Goal: Task Accomplishment & Management: Use online tool/utility

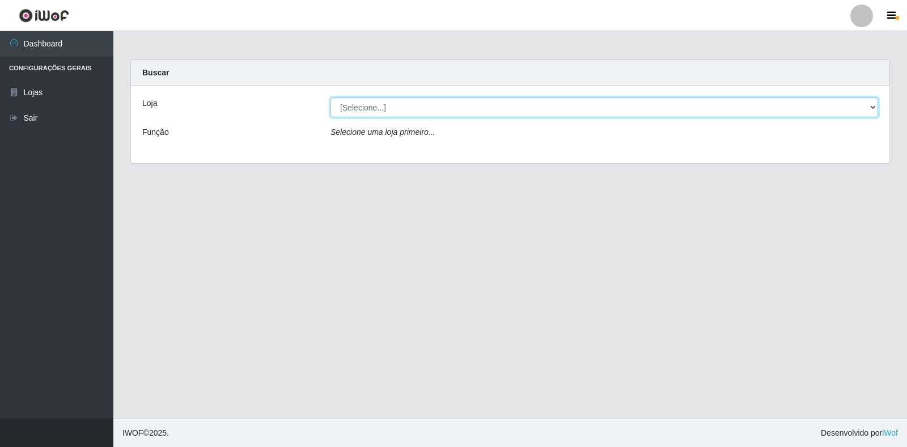
drag, startPoint x: 857, startPoint y: 112, endPoint x: 848, endPoint y: 112, distance: 9.1
click at [856, 111] on select "[Selecione...] Extrabom - Loja 18 Goiabeiras" at bounding box center [603, 107] width 547 height 20
select select "501"
click at [330, 97] on select "[Selecione...] Extrabom - Loja 18 Goiabeiras" at bounding box center [603, 107] width 547 height 20
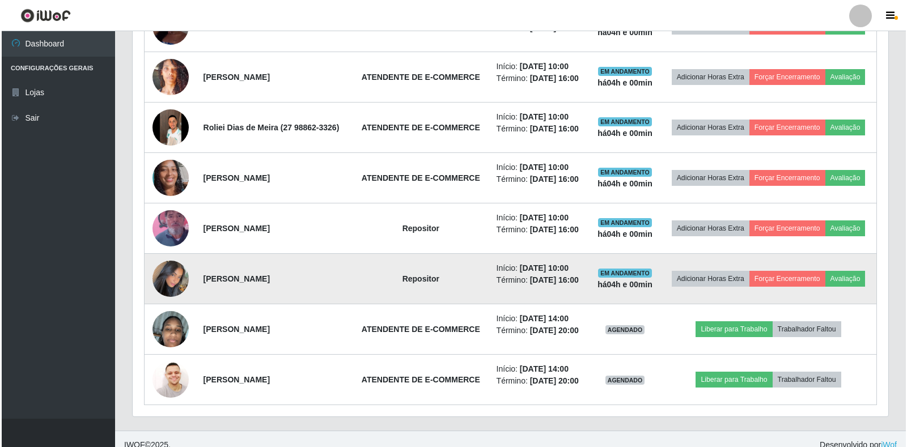
scroll to position [608, 0]
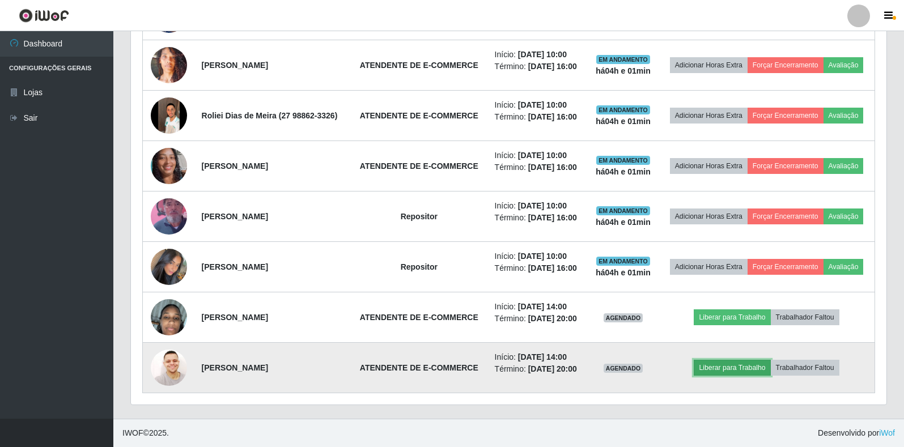
click at [719, 371] on button "Liberar para Trabalho" at bounding box center [732, 368] width 77 height 16
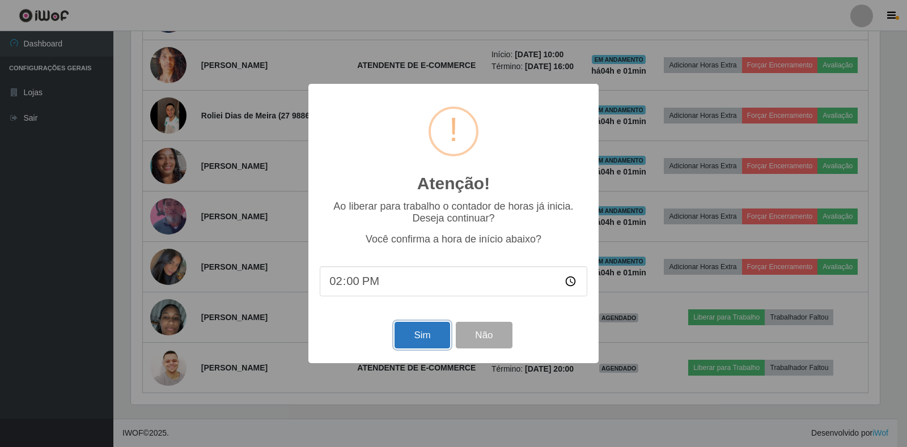
click at [422, 345] on button "Sim" at bounding box center [421, 335] width 55 height 27
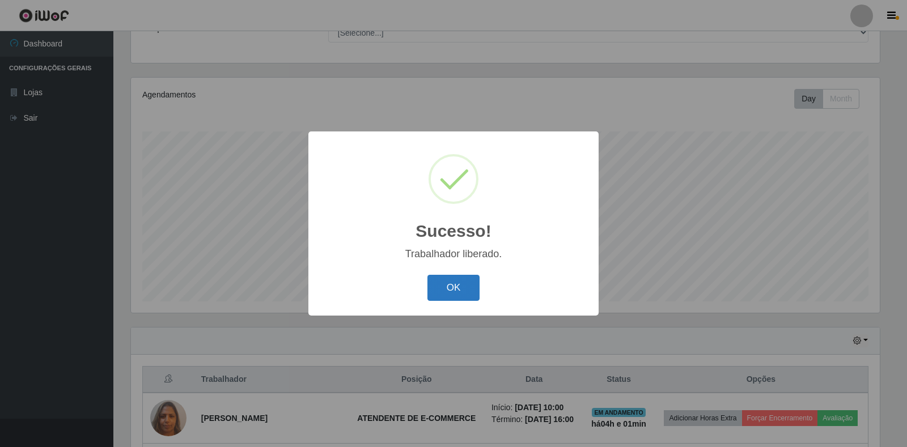
click at [473, 283] on button "OK" at bounding box center [453, 288] width 53 height 27
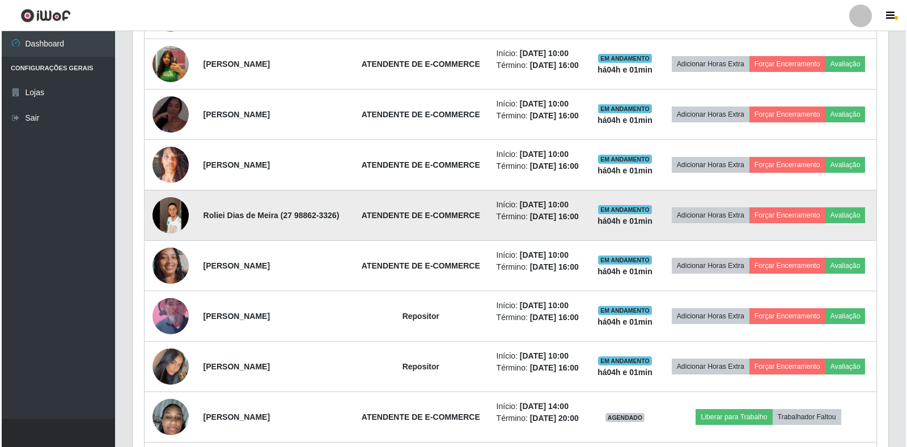
scroll to position [608, 0]
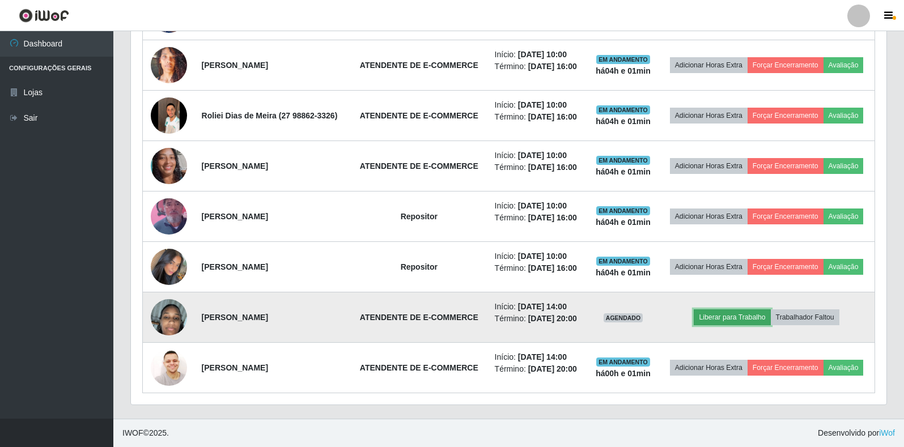
click at [718, 320] on button "Liberar para Trabalho" at bounding box center [732, 317] width 77 height 16
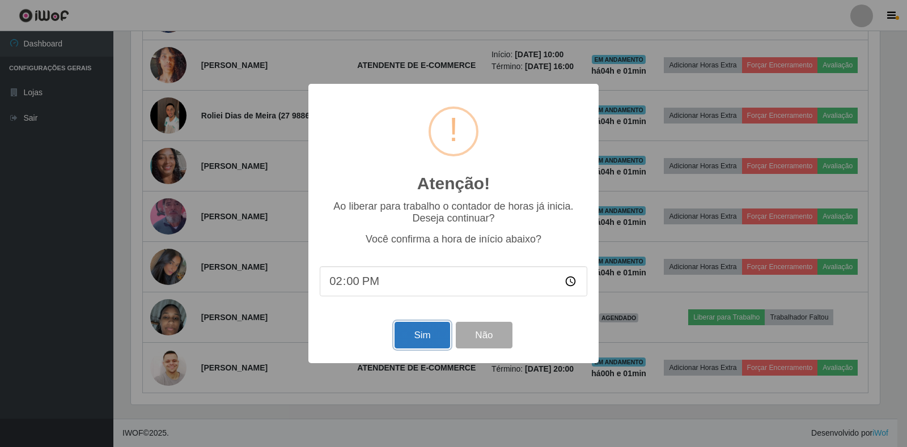
click at [423, 344] on button "Sim" at bounding box center [421, 335] width 55 height 27
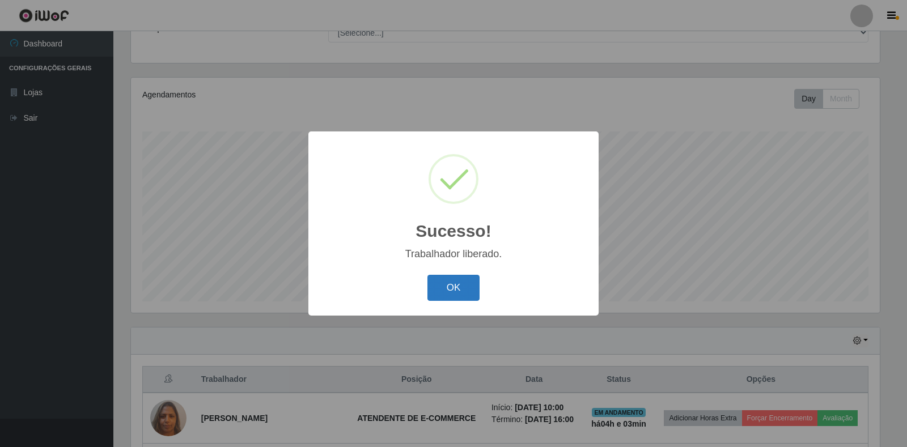
click at [457, 295] on button "OK" at bounding box center [453, 288] width 53 height 27
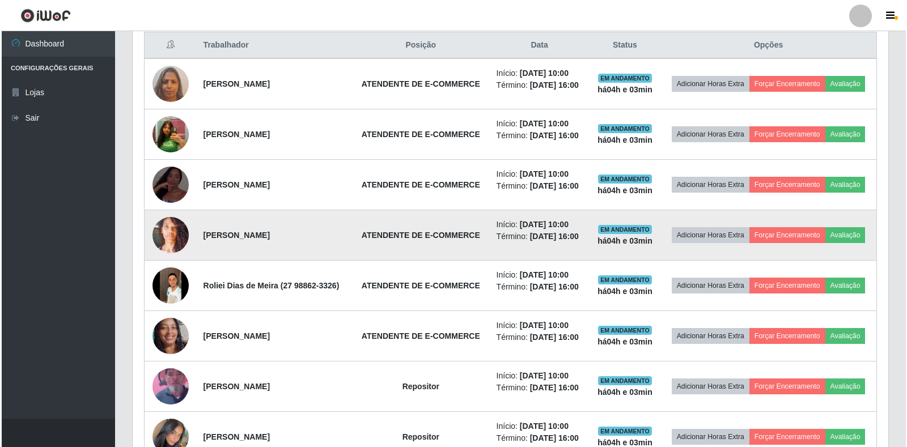
scroll to position [268, 0]
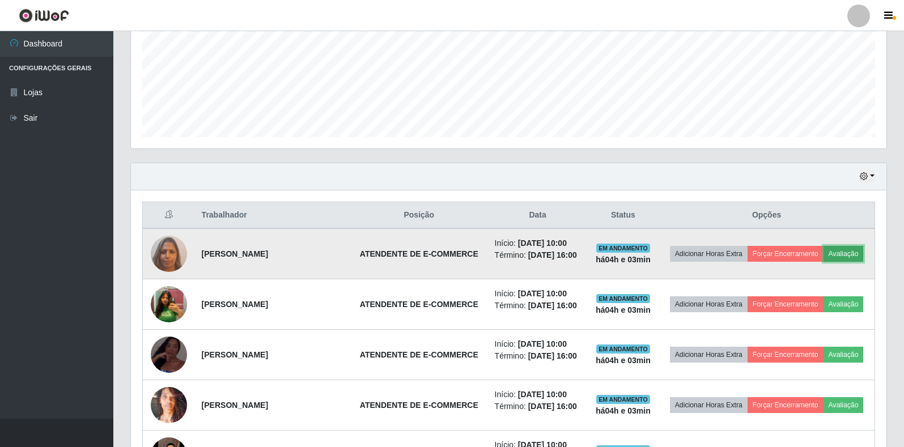
click at [853, 254] on button "Avaliação" at bounding box center [844, 254] width 40 height 16
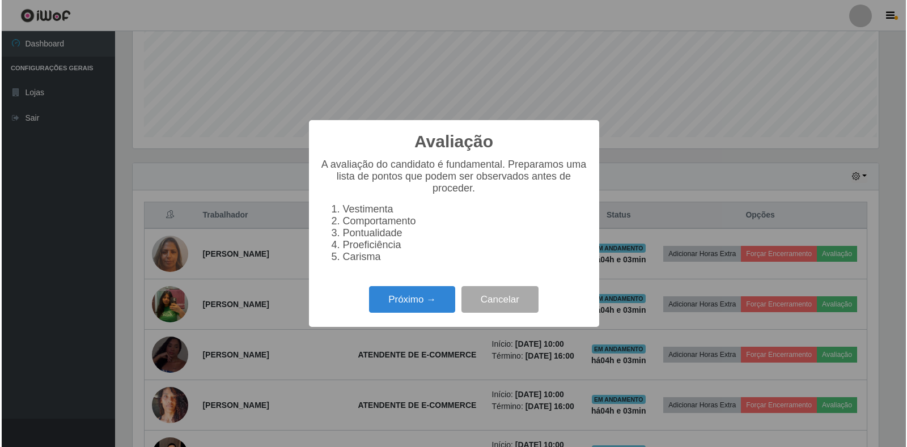
scroll to position [235, 749]
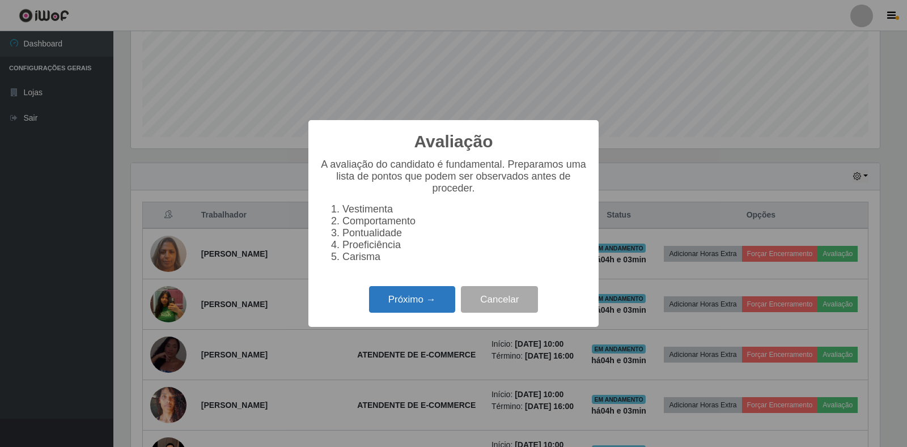
click at [430, 310] on button "Próximo →" at bounding box center [412, 299] width 86 height 27
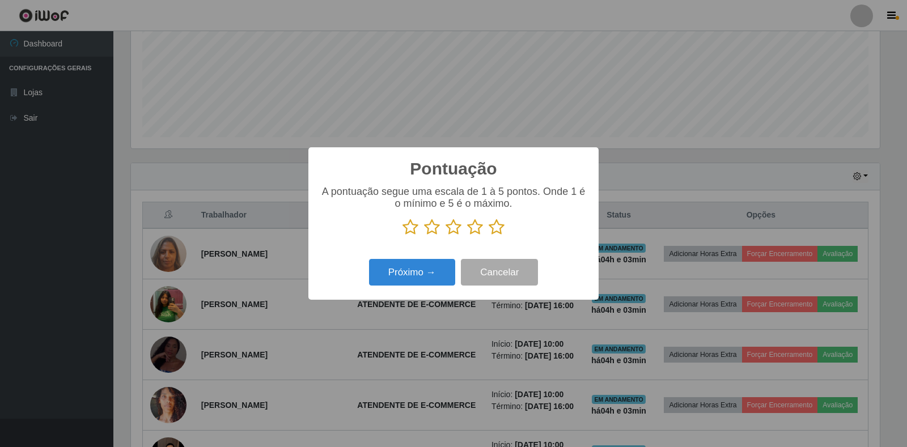
scroll to position [566529, 566015]
click at [493, 227] on icon at bounding box center [497, 227] width 16 height 17
click at [489, 236] on input "radio" at bounding box center [489, 236] width 0 height 0
click at [428, 277] on button "Próximo →" at bounding box center [412, 272] width 86 height 27
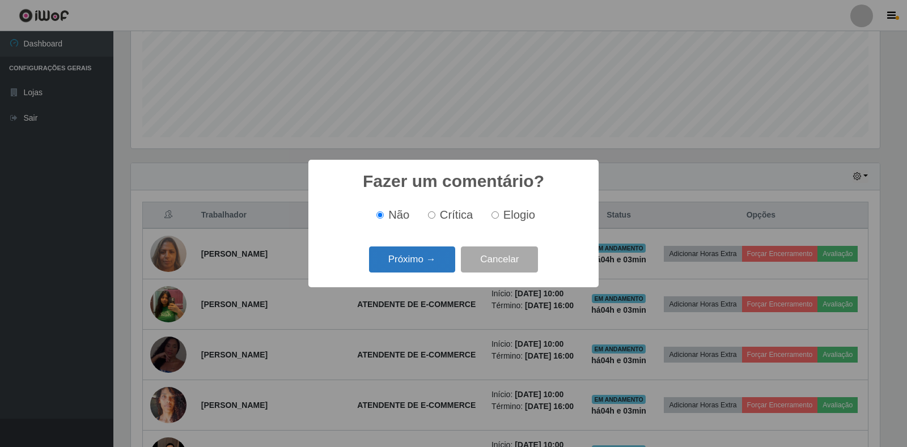
click at [425, 263] on button "Próximo →" at bounding box center [412, 260] width 86 height 27
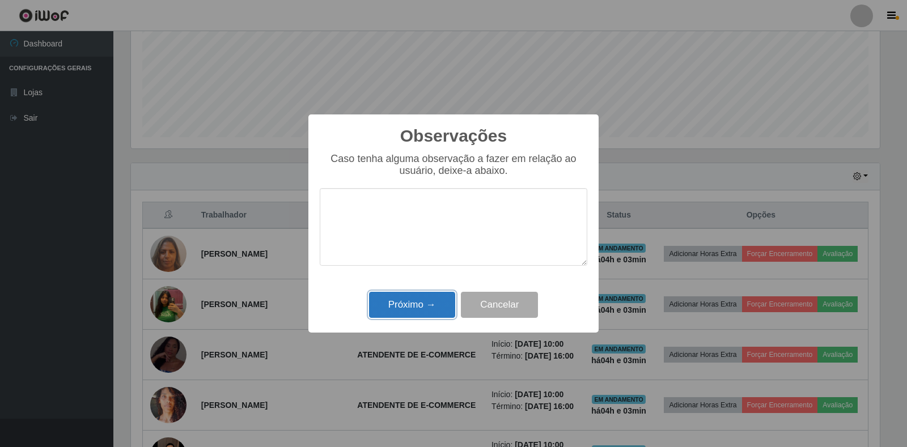
click at [444, 313] on button "Próximo →" at bounding box center [412, 305] width 86 height 27
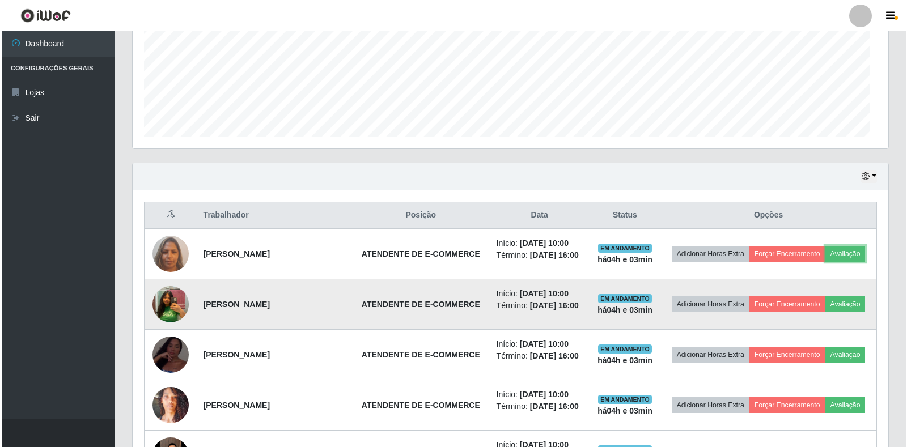
scroll to position [235, 755]
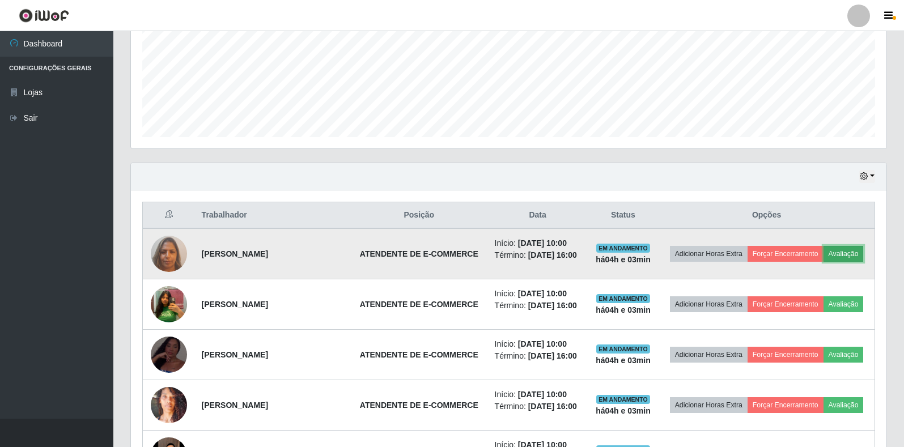
click at [842, 254] on button "Avaliação" at bounding box center [844, 254] width 40 height 16
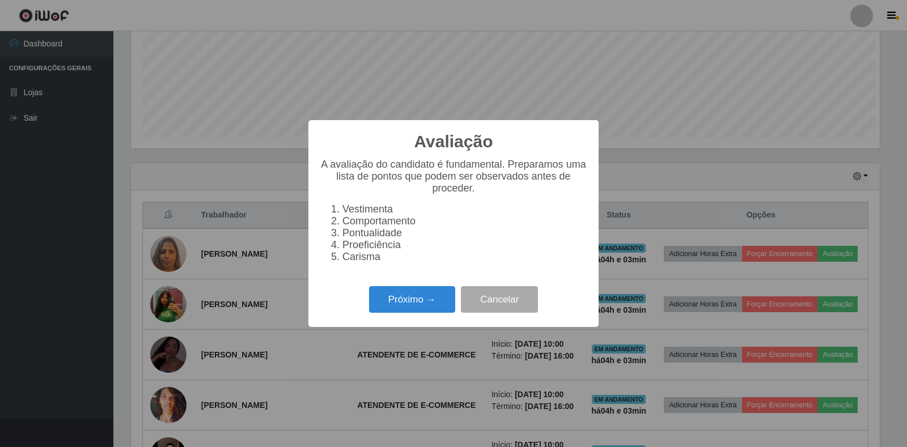
scroll to position [235, 749]
click at [411, 305] on button "Próximo →" at bounding box center [412, 299] width 86 height 27
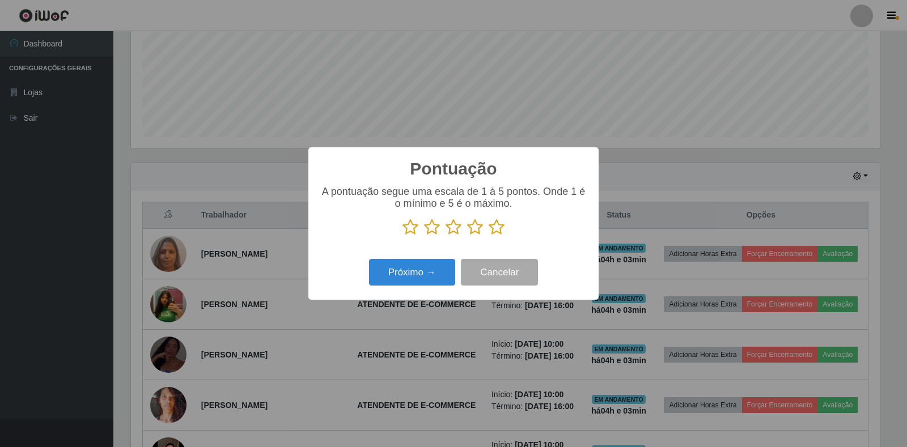
scroll to position [566529, 566015]
click at [497, 227] on icon at bounding box center [497, 227] width 16 height 17
click at [489, 236] on input "radio" at bounding box center [489, 236] width 0 height 0
click at [409, 272] on button "Próximo →" at bounding box center [412, 272] width 86 height 27
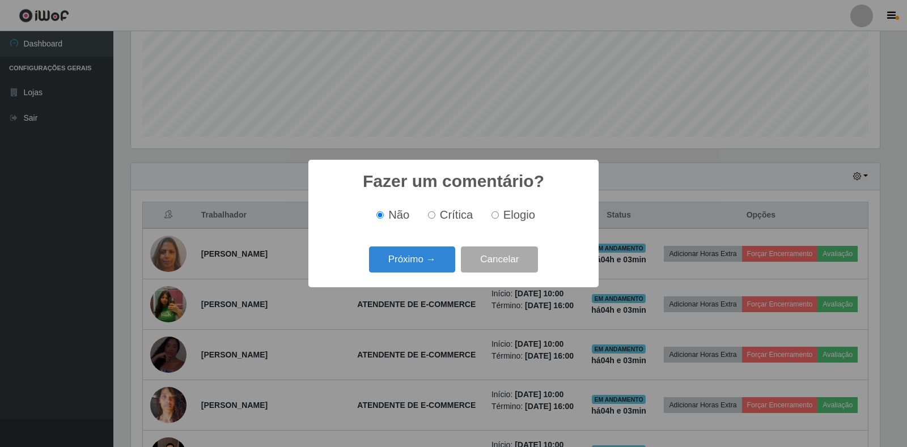
click at [496, 214] on input "Elogio" at bounding box center [494, 214] width 7 height 7
radio input "true"
click at [404, 257] on button "Próximo →" at bounding box center [412, 260] width 86 height 27
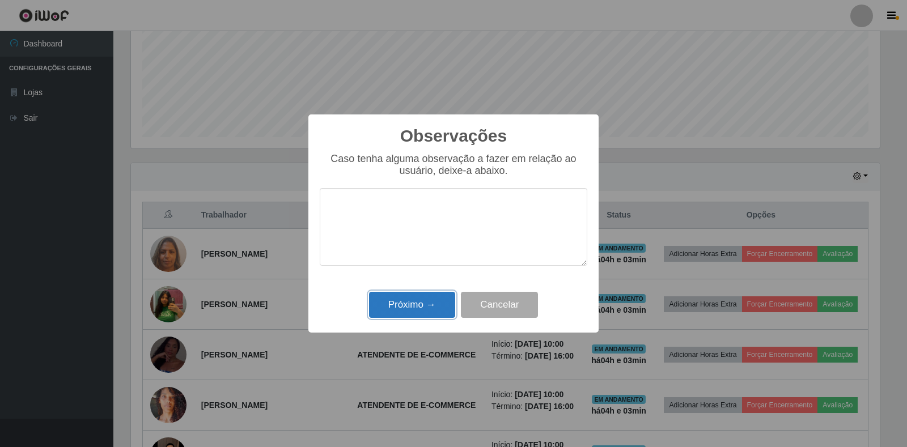
click at [414, 302] on button "Próximo →" at bounding box center [412, 305] width 86 height 27
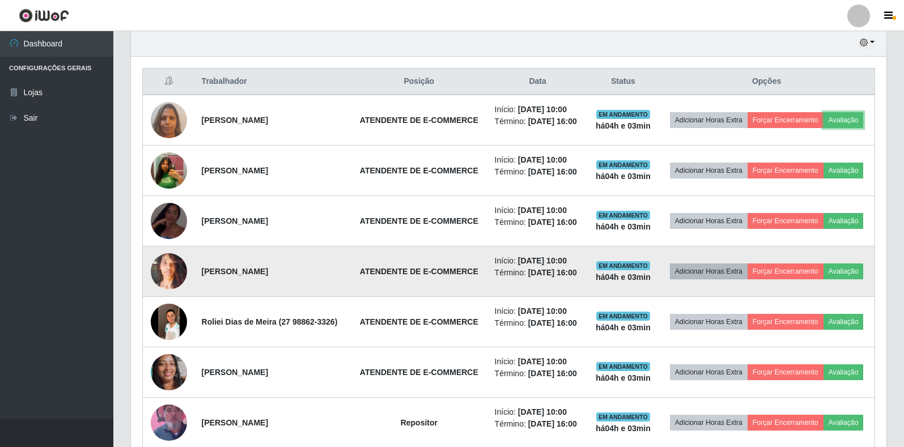
scroll to position [381, 0]
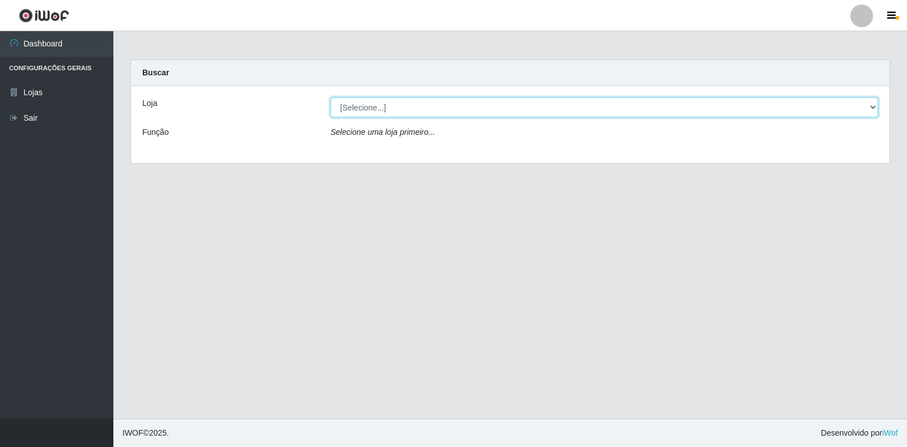
click at [811, 97] on select "[Selecione...] Extrabom - Loja 18 Goiabeiras" at bounding box center [603, 107] width 547 height 20
select select "501"
click at [330, 97] on select "[Selecione...] Extrabom - Loja 18 Goiabeiras" at bounding box center [603, 107] width 547 height 20
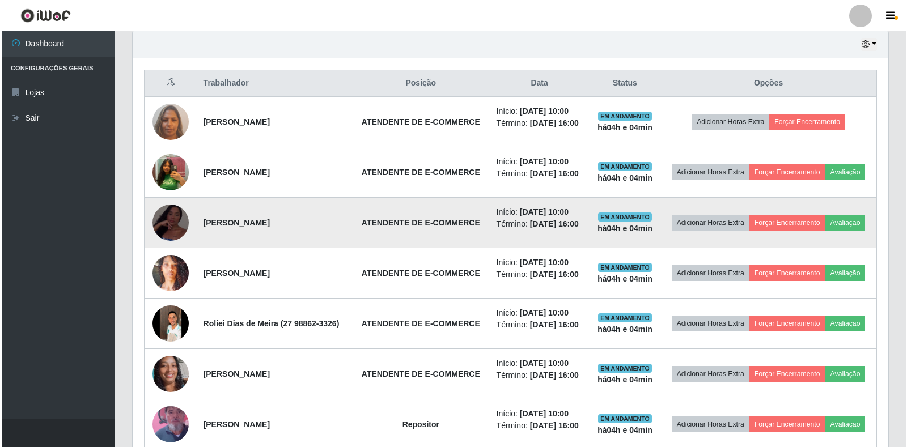
scroll to position [387, 0]
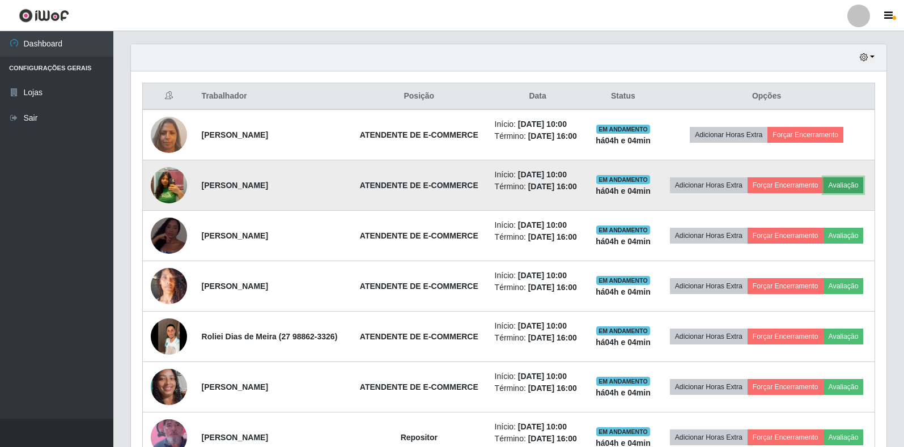
click at [842, 186] on button "Avaliação" at bounding box center [844, 185] width 40 height 16
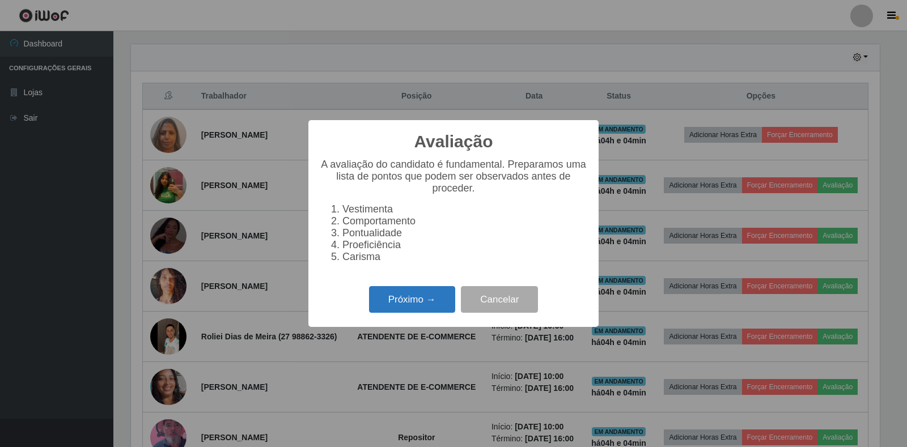
click at [399, 307] on button "Próximo →" at bounding box center [412, 299] width 86 height 27
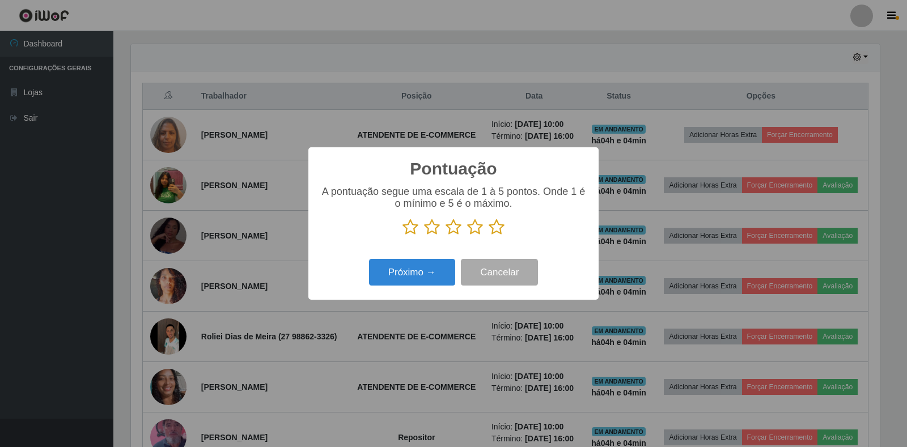
click at [455, 227] on icon at bounding box center [453, 227] width 16 height 17
click at [445, 236] on input "radio" at bounding box center [445, 236] width 0 height 0
click at [473, 230] on icon at bounding box center [475, 227] width 16 height 17
click at [467, 236] on input "radio" at bounding box center [467, 236] width 0 height 0
click at [418, 274] on button "Próximo →" at bounding box center [412, 272] width 86 height 27
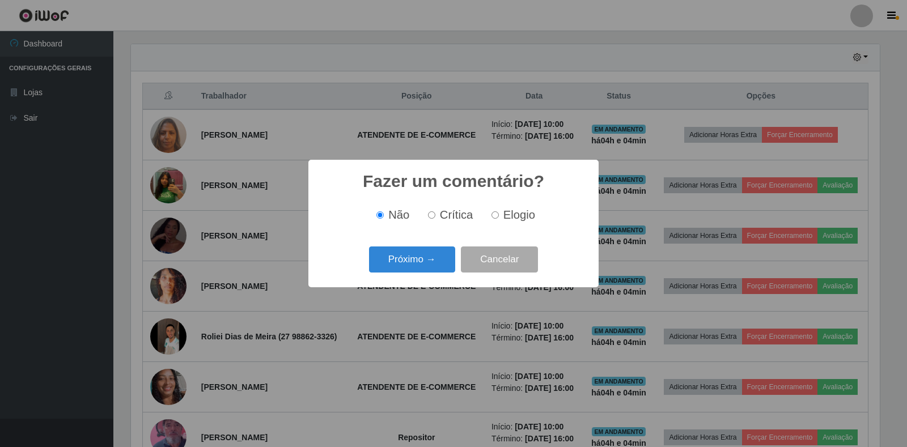
click at [495, 217] on input "Elogio" at bounding box center [494, 214] width 7 height 7
radio input "true"
click at [495, 217] on input "Elogio" at bounding box center [494, 214] width 7 height 7
click at [422, 258] on button "Próximo →" at bounding box center [412, 260] width 86 height 27
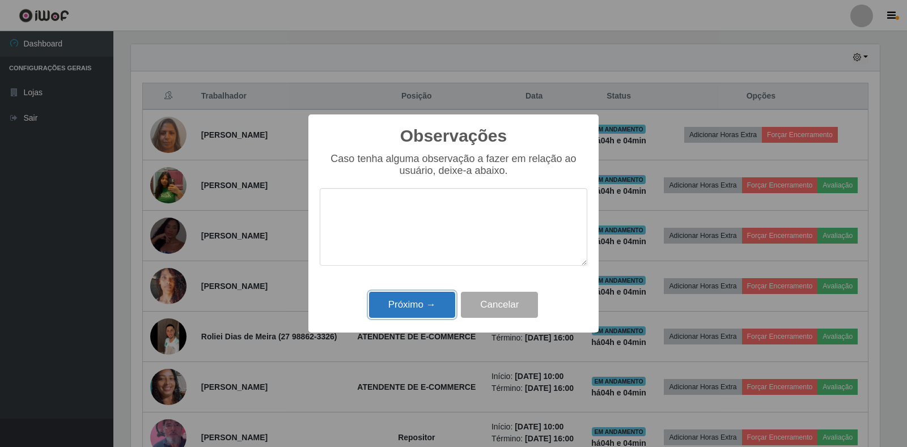
click at [409, 297] on button "Próximo →" at bounding box center [412, 305] width 86 height 27
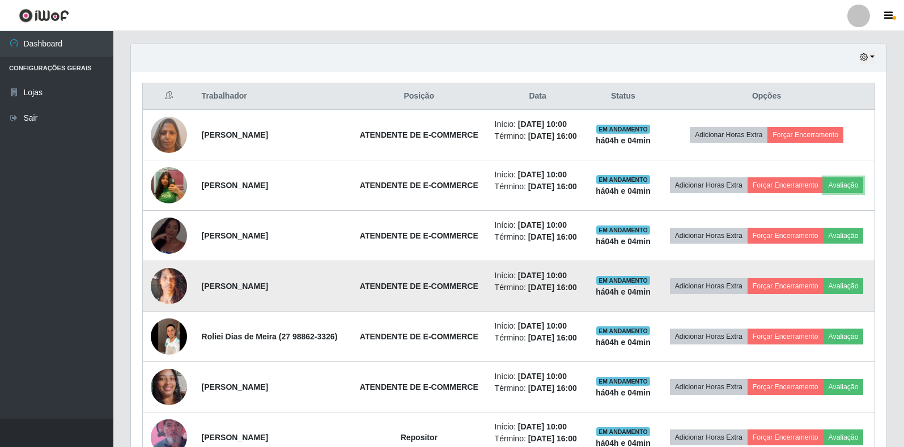
scroll to position [235, 755]
